Goal: Information Seeking & Learning: Learn about a topic

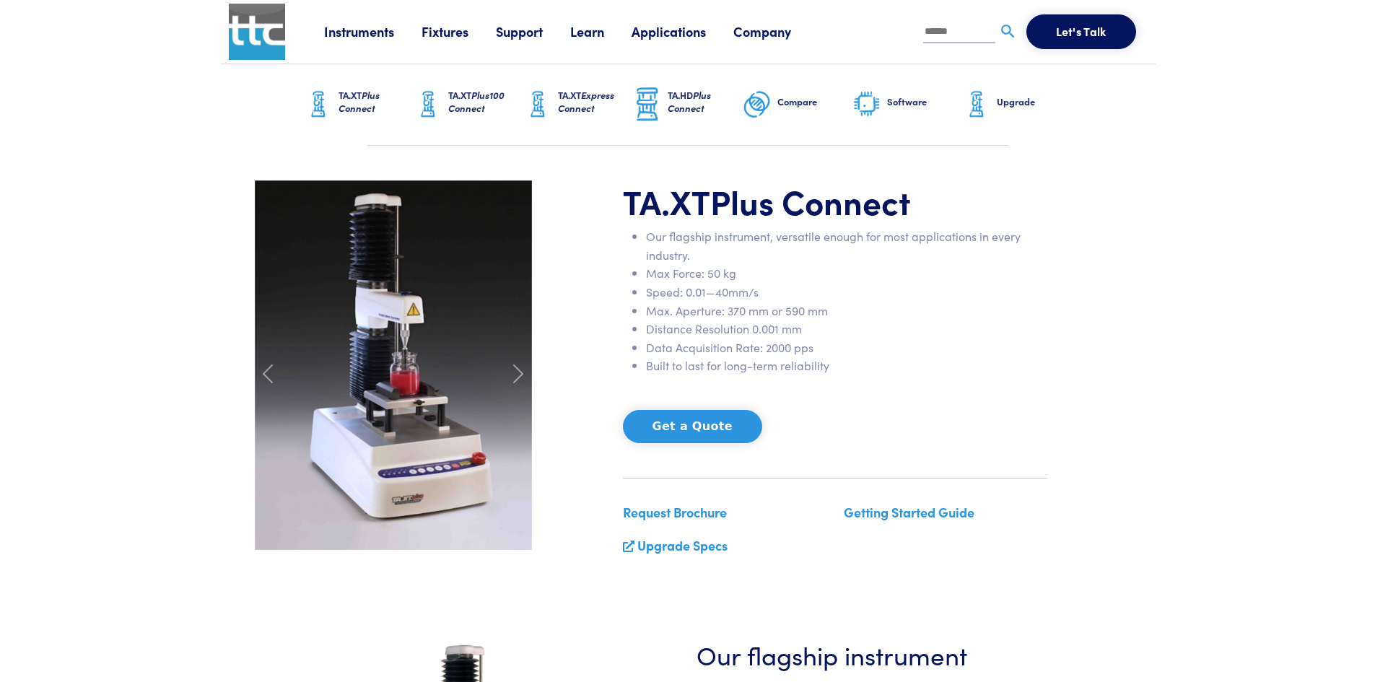
click at [750, 113] on img at bounding box center [757, 105] width 29 height 36
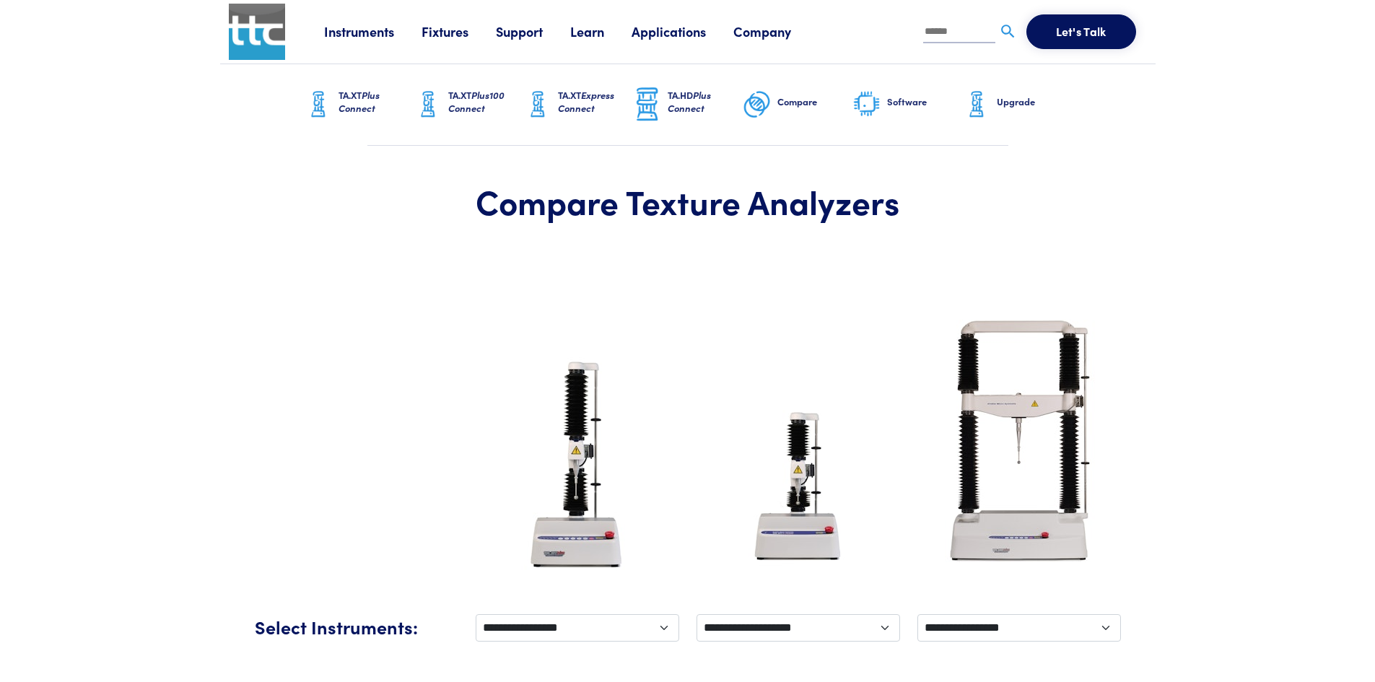
click at [600, 37] on link "Learn" at bounding box center [600, 31] width 61 height 18
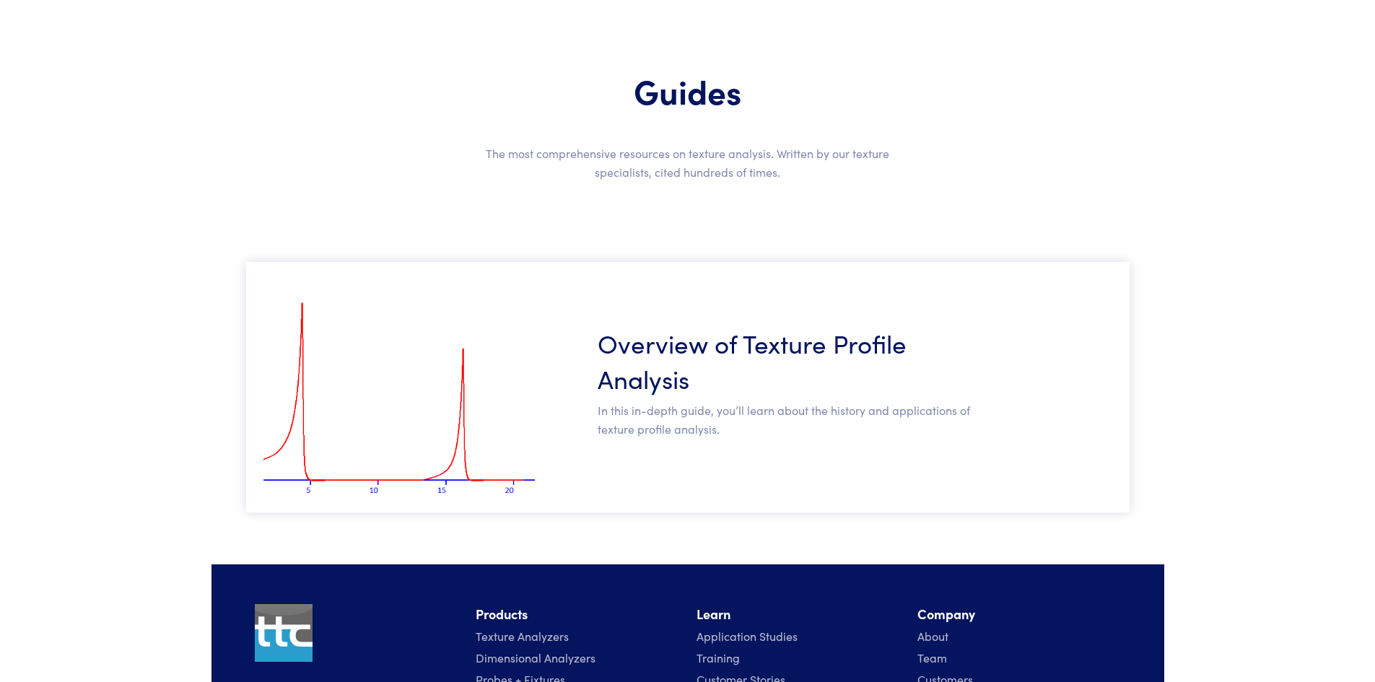
scroll to position [288, 0]
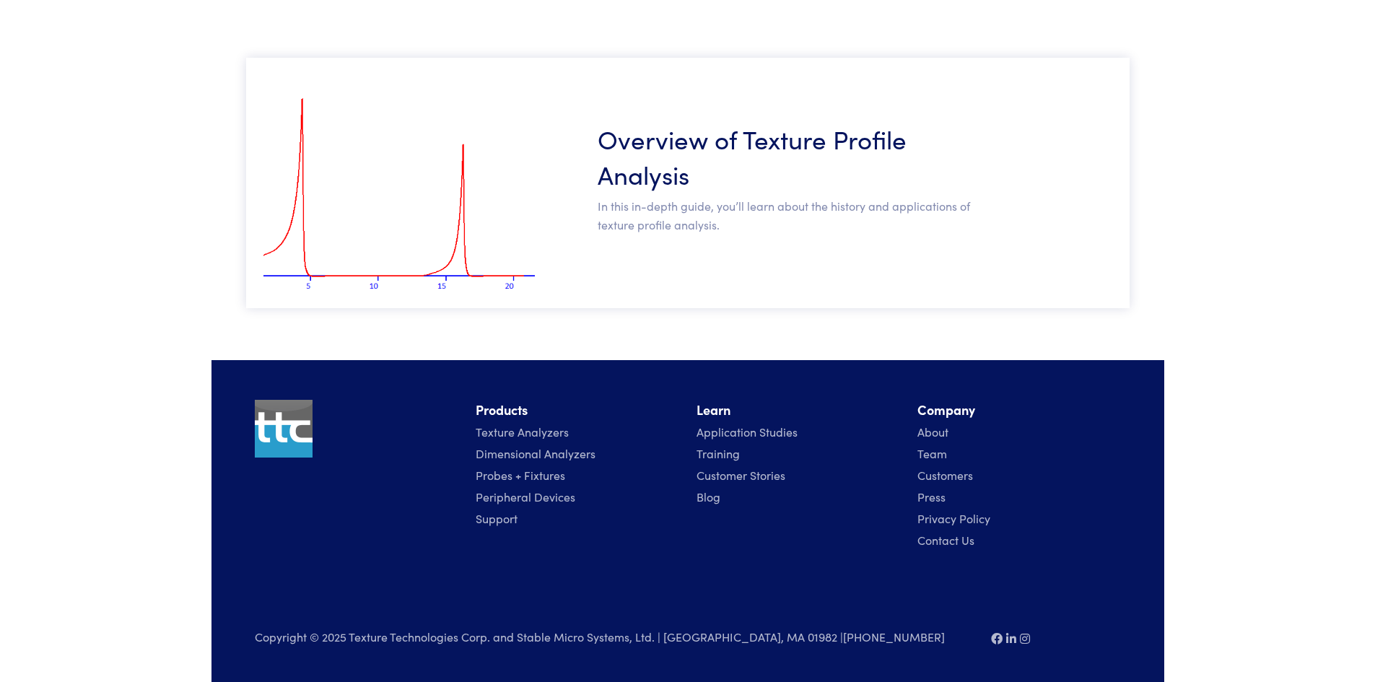
click at [418, 248] on img at bounding box center [398, 182] width 271 height 233
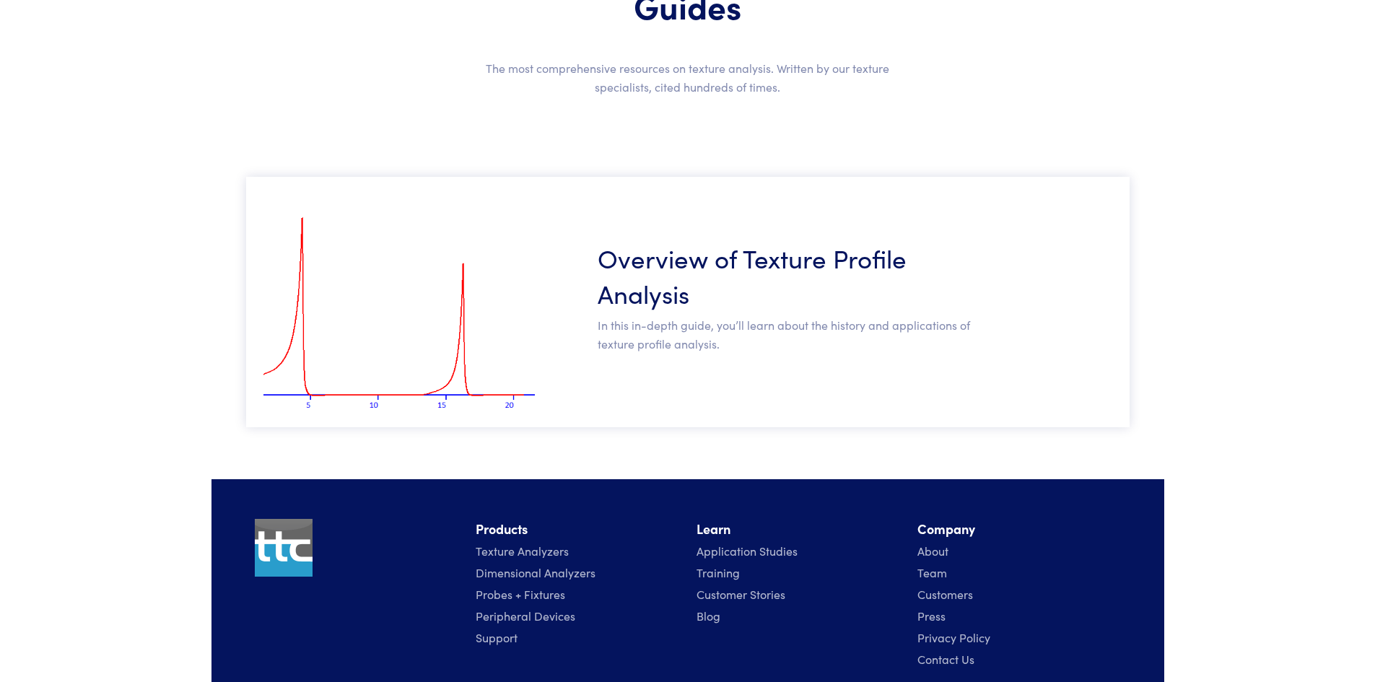
scroll to position [71, 0]
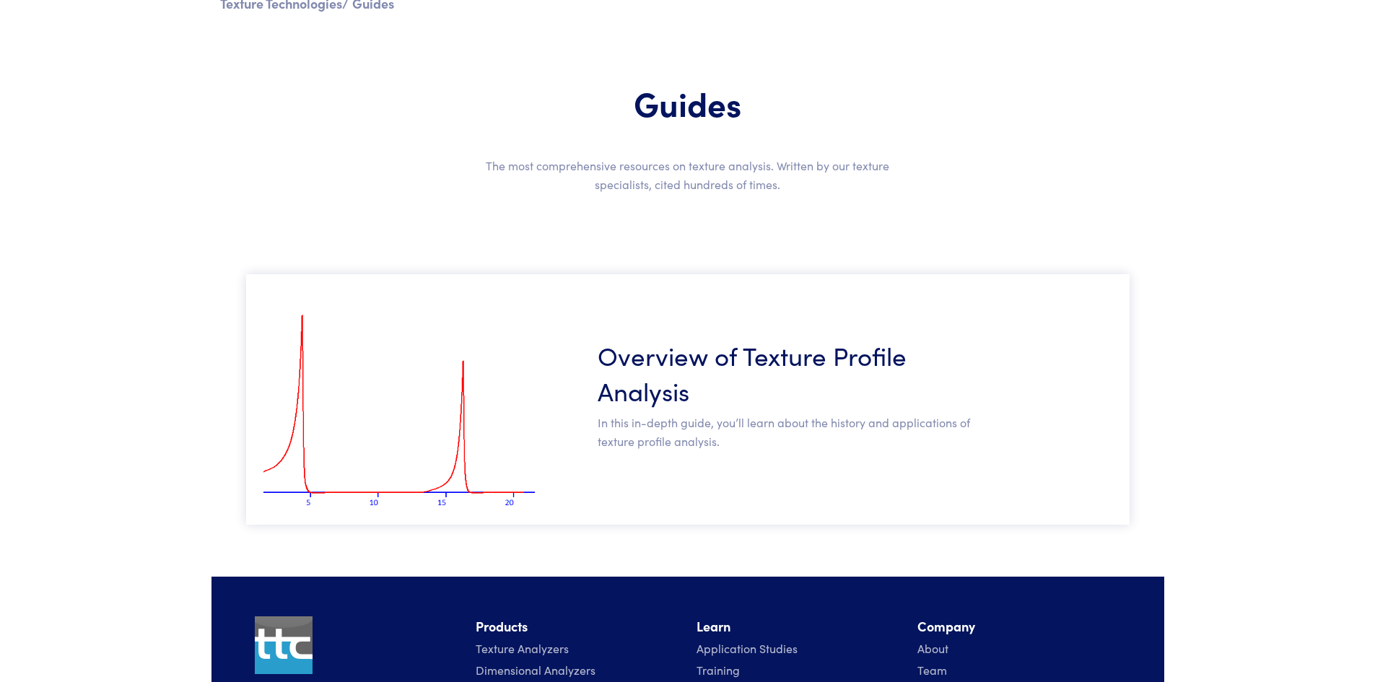
click at [649, 354] on h3 "Overview of Texture Profile Analysis" at bounding box center [787, 372] width 379 height 71
